Goal: Find specific page/section: Find specific page/section

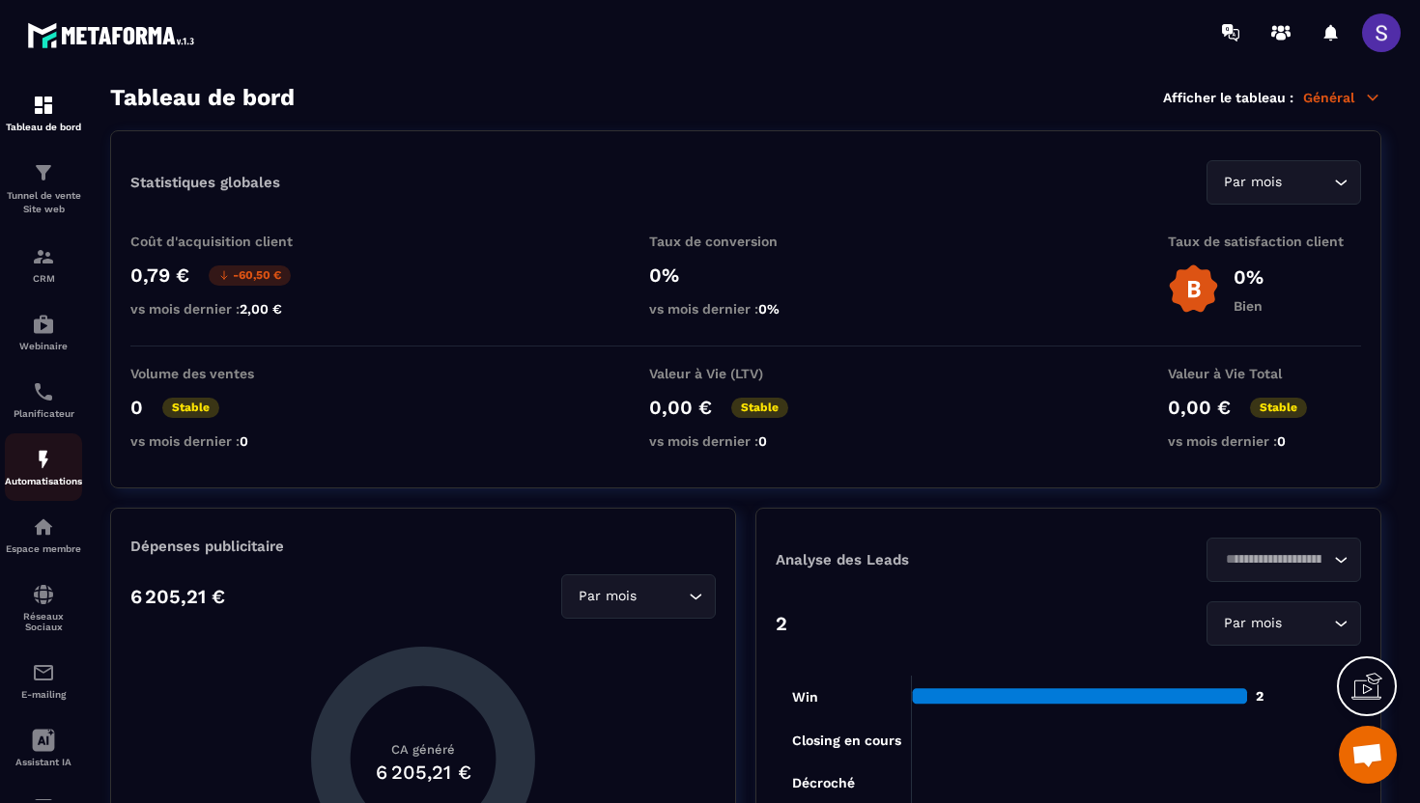
click at [38, 451] on link "Automatisations" at bounding box center [43, 468] width 77 height 68
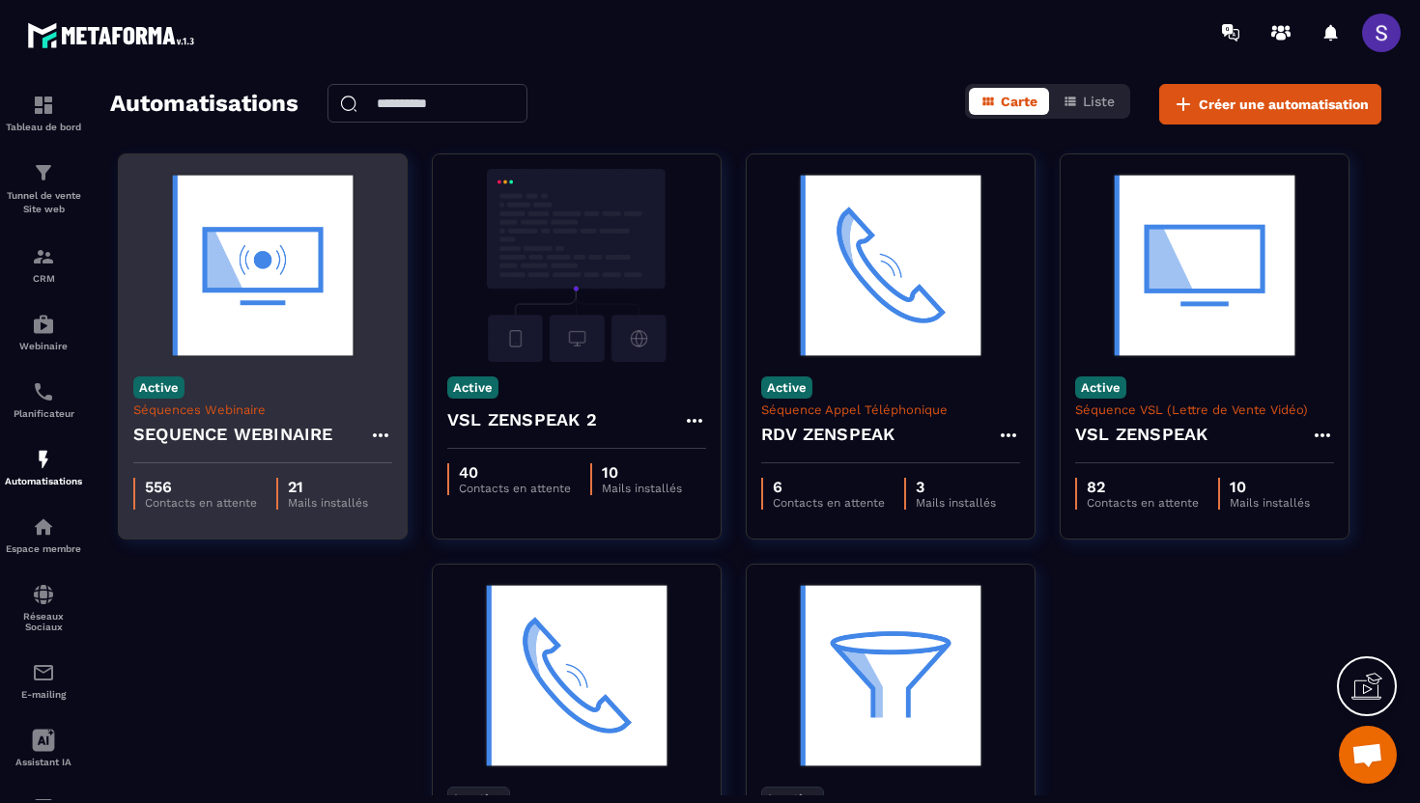
click at [225, 326] on img at bounding box center [262, 265] width 259 height 193
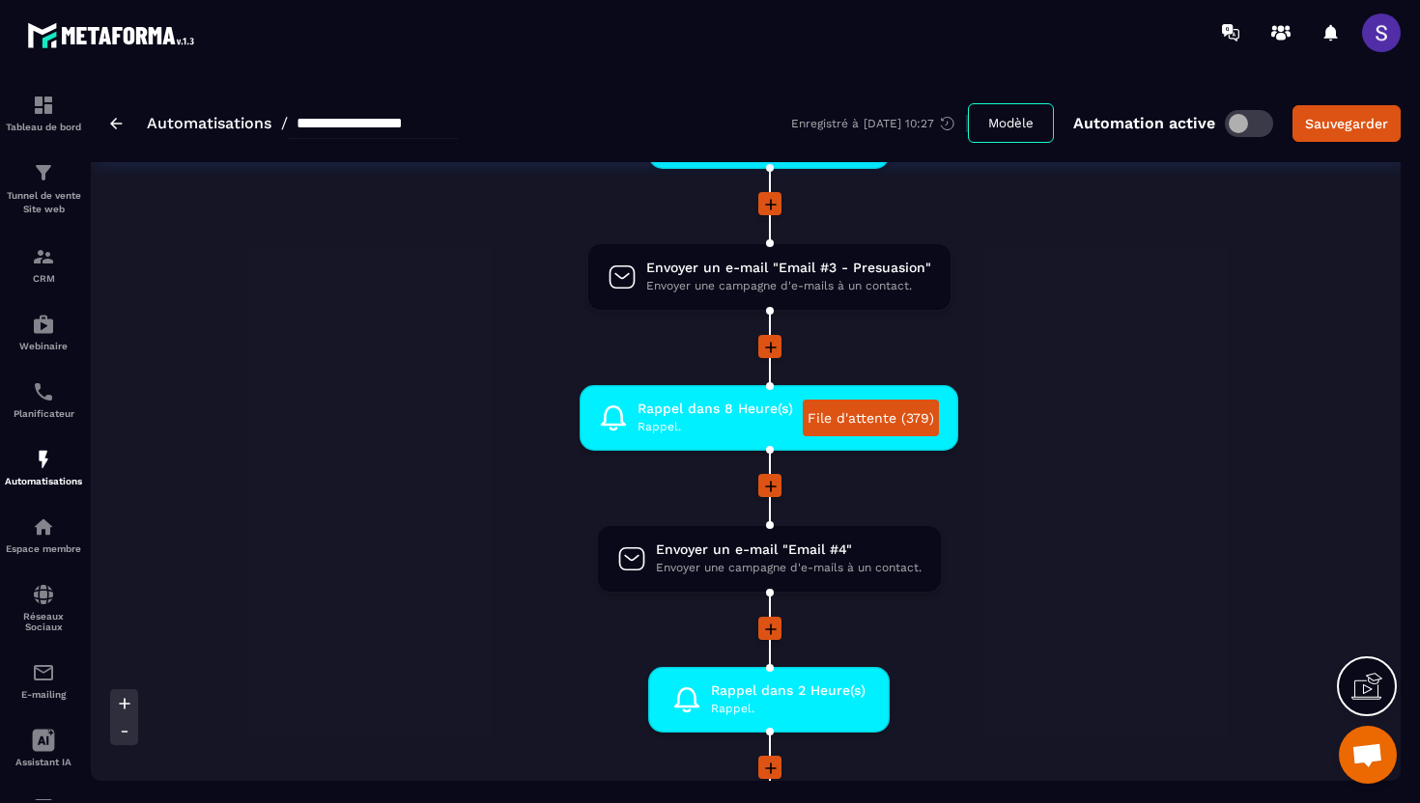
scroll to position [934, 0]
